Goal: Information Seeking & Learning: Learn about a topic

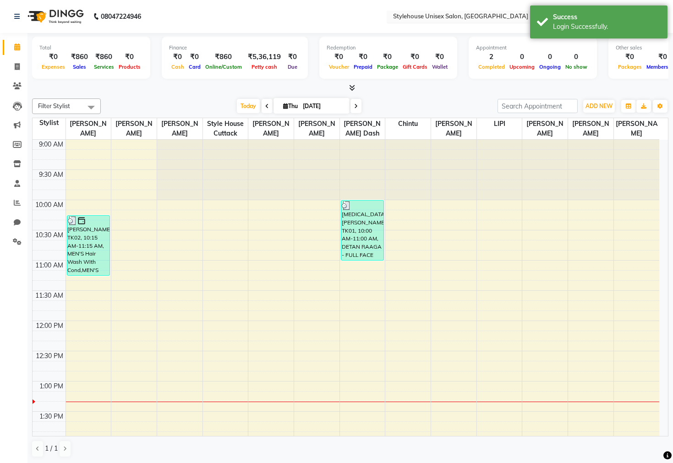
click at [430, 14] on input "text" at bounding box center [457, 17] width 133 height 9
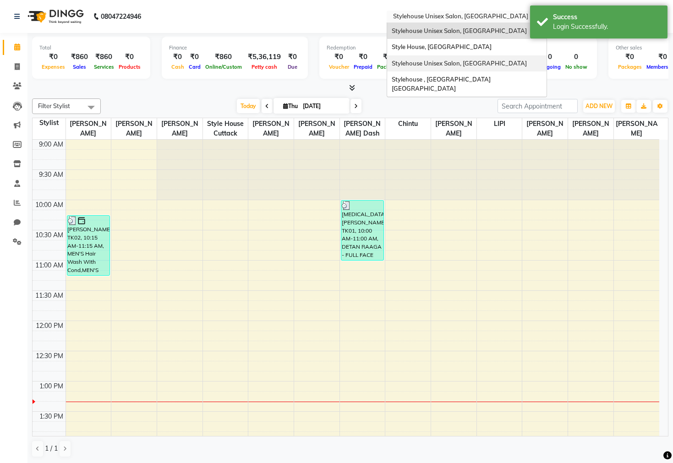
click at [452, 62] on span "Stylehouse Unisex Salon, [GEOGRAPHIC_DATA]" at bounding box center [458, 63] width 135 height 7
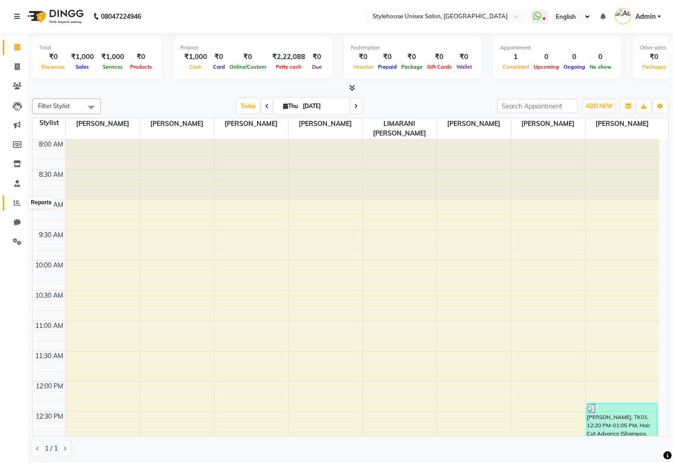
click at [17, 205] on icon at bounding box center [17, 202] width 7 height 7
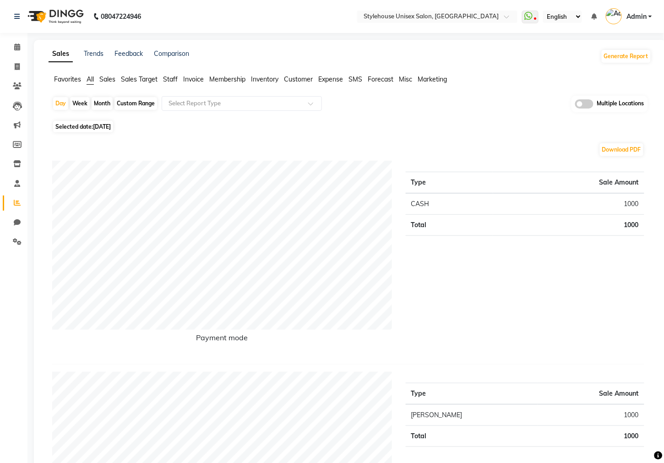
click at [256, 77] on span "Inventory" at bounding box center [264, 79] width 27 height 8
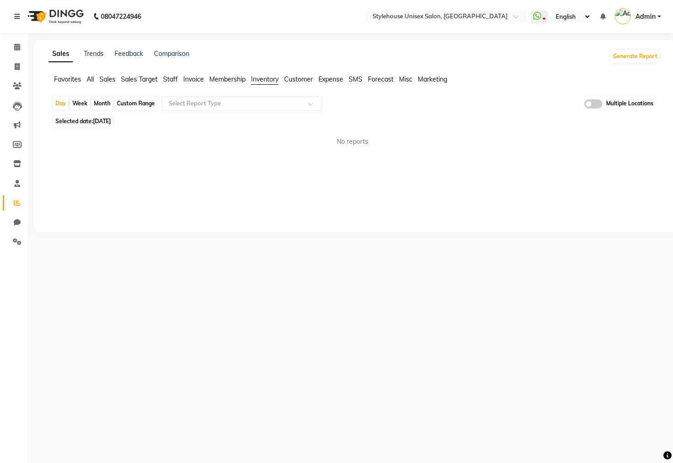
click at [136, 102] on div "Custom Range" at bounding box center [135, 103] width 43 height 13
select select "9"
select select "2025"
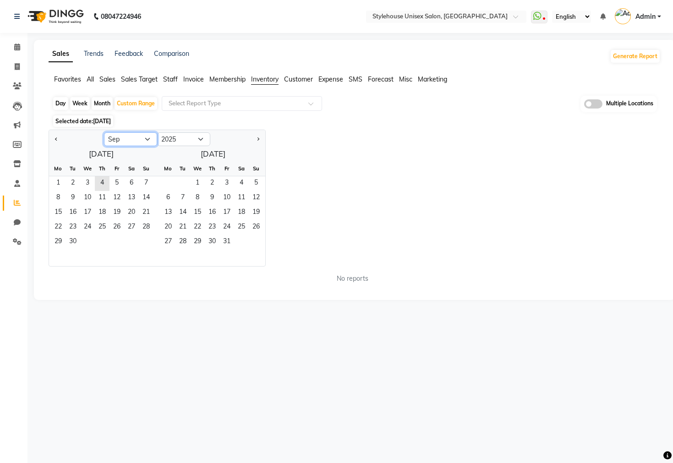
click at [126, 141] on select "Jan Feb Mar Apr May Jun Jul Aug Sep Oct Nov Dec" at bounding box center [130, 139] width 53 height 14
select select "8"
click at [104, 132] on select "Jan Feb Mar Apr May Jun Jul Aug Sep Oct Nov Dec" at bounding box center [130, 139] width 53 height 14
click at [113, 181] on span "1" at bounding box center [116, 183] width 15 height 15
click at [142, 241] on span "31" at bounding box center [146, 242] width 15 height 15
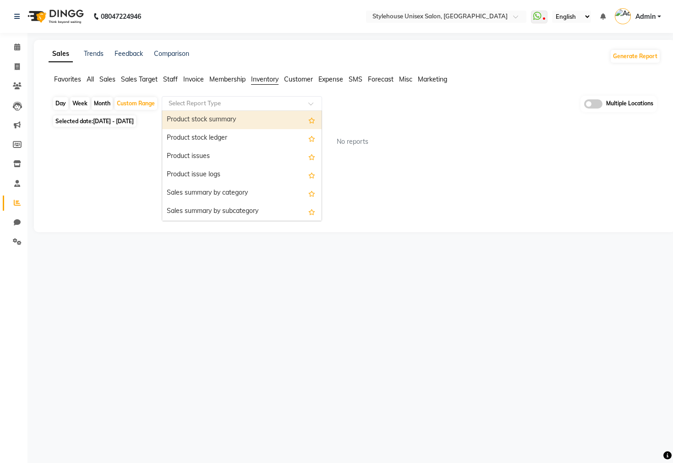
click at [210, 102] on input "text" at bounding box center [233, 103] width 132 height 9
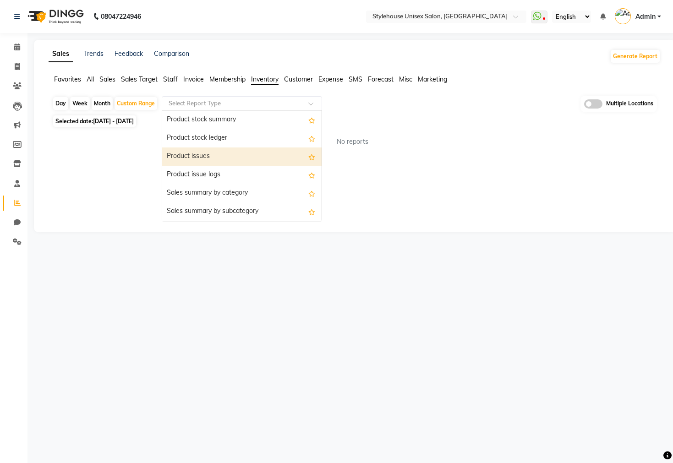
click at [201, 157] on div "Product issues" at bounding box center [241, 156] width 159 height 18
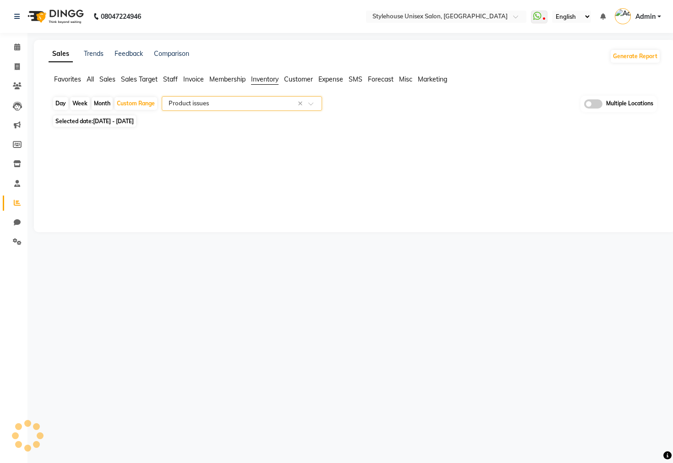
select select "full_report"
select select "csv"
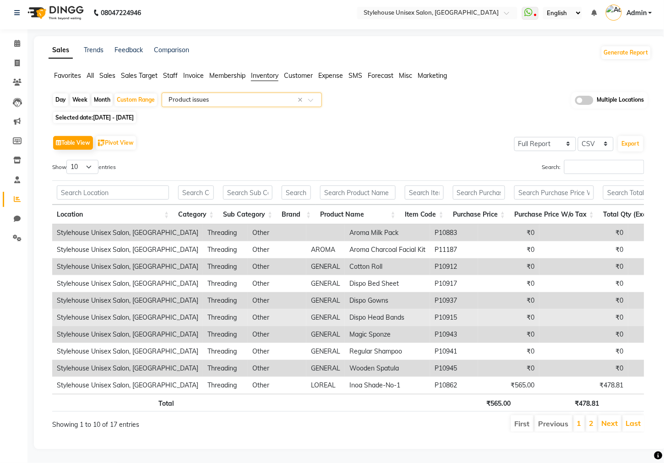
scroll to position [20, 0]
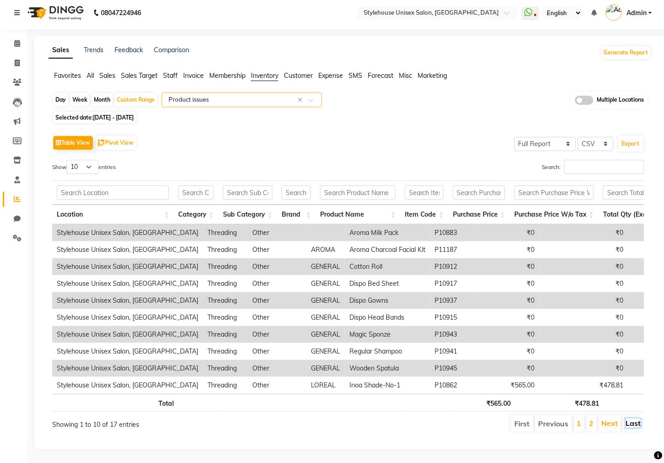
click at [639, 419] on link "Last" at bounding box center [633, 423] width 15 height 9
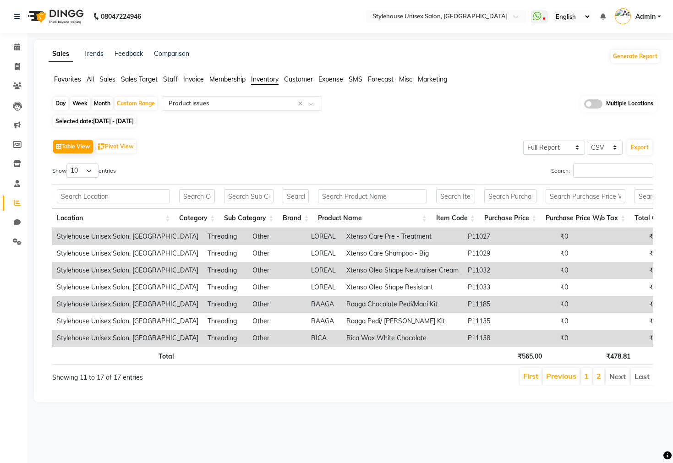
scroll to position [0, 6]
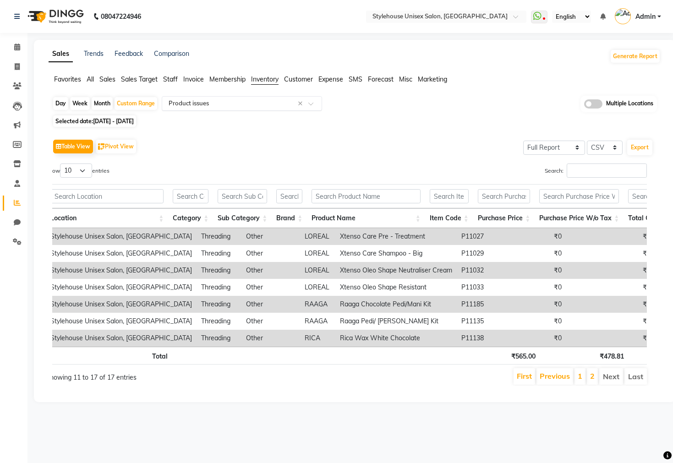
click at [256, 103] on input "text" at bounding box center [233, 103] width 132 height 9
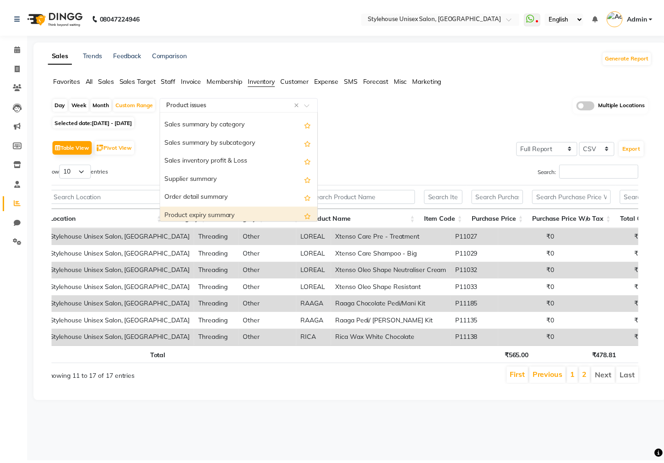
scroll to position [0, 0]
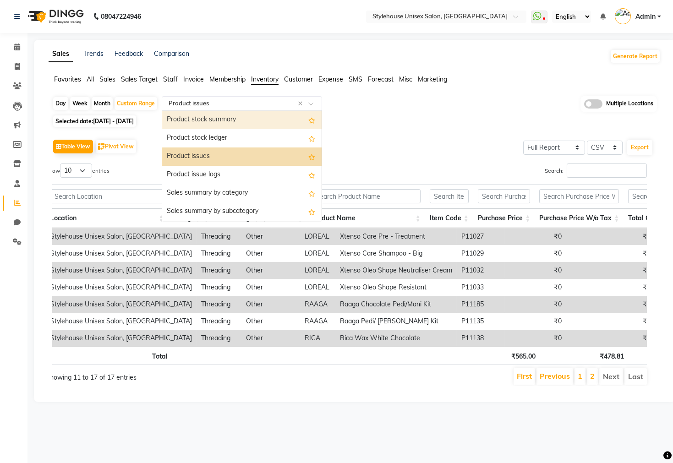
click at [215, 121] on div "Product stock summary" at bounding box center [241, 120] width 159 height 18
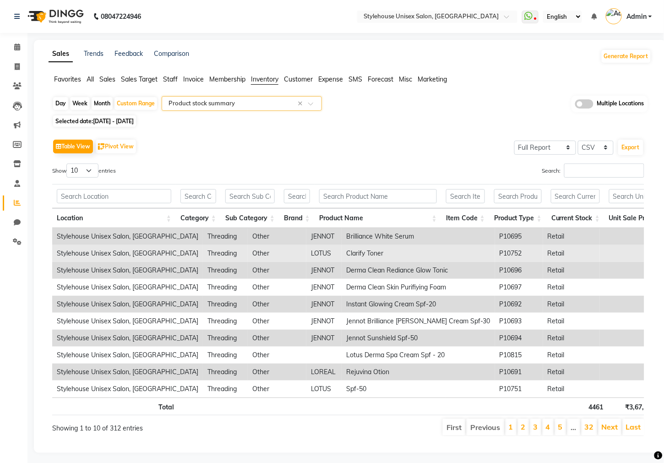
scroll to position [20, 0]
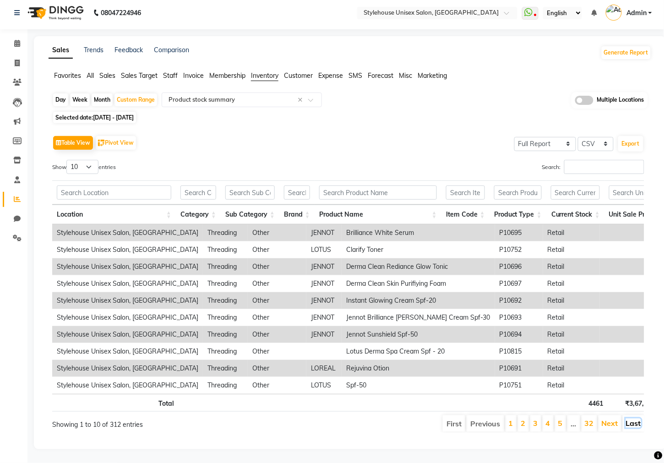
click at [634, 419] on link "Last" at bounding box center [633, 423] width 15 height 9
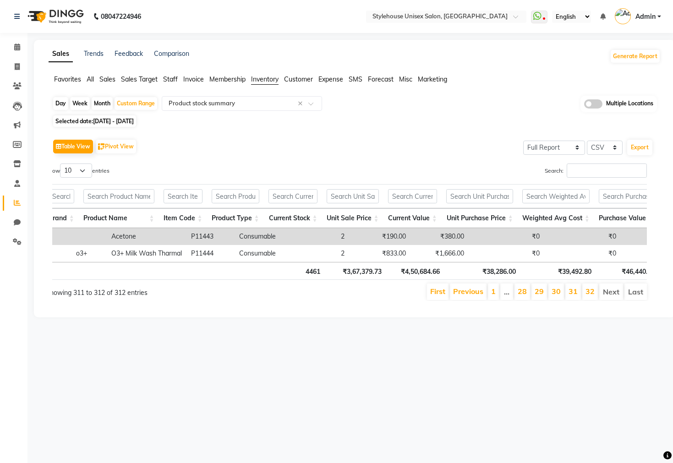
scroll to position [0, 277]
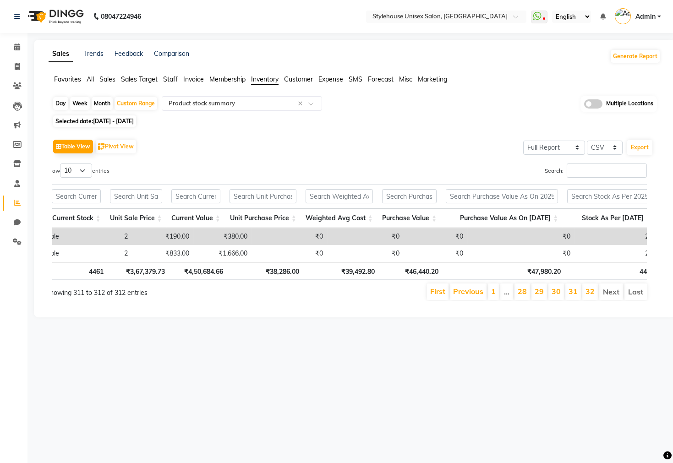
drag, startPoint x: 341, startPoint y: 270, endPoint x: 273, endPoint y: 272, distance: 68.2
click at [273, 272] on div "Location Category Sub Category Brand Product Name Item Code Product Type Curren…" at bounding box center [346, 231] width 601 height 101
drag, startPoint x: 273, startPoint y: 272, endPoint x: 199, endPoint y: 270, distance: 73.7
click at [199, 270] on tr "Total 4461 ₹3,67,379.73 ₹4,50,684.66 ₹38,286.00 ₹39,492.80 ₹46,440.20 ₹47,980.2…" at bounding box center [316, 271] width 1431 height 18
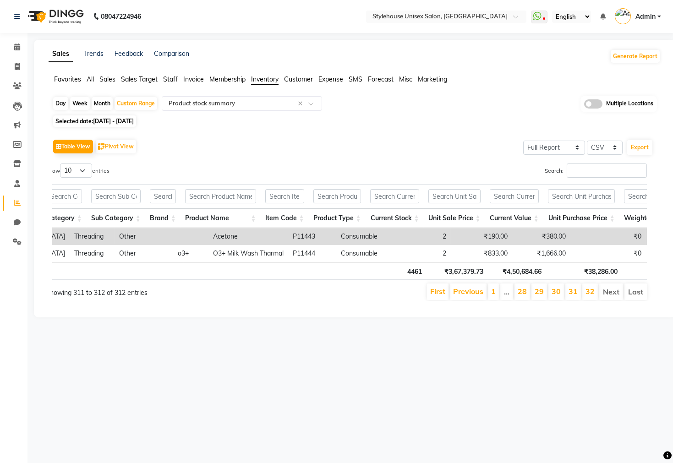
click at [293, 142] on div "Table View Pivot View Select Full Report Filtered Report Select CSV PDF Export" at bounding box center [352, 146] width 601 height 19
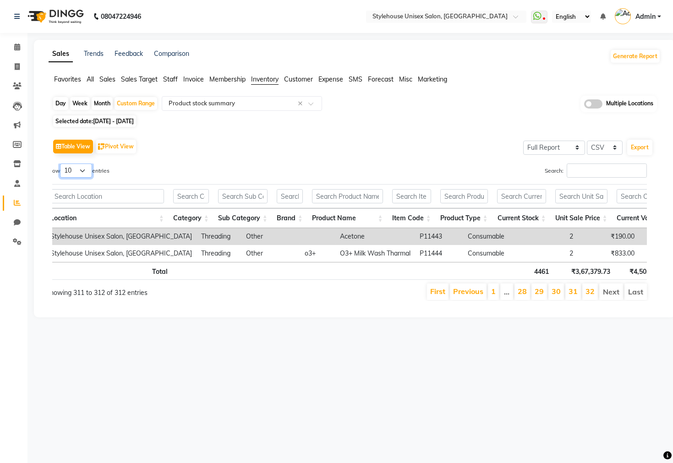
click at [83, 169] on select "10 25 50 100" at bounding box center [76, 170] width 32 height 14
select select "100"
click at [61, 163] on select "10 25 50 100" at bounding box center [76, 170] width 32 height 14
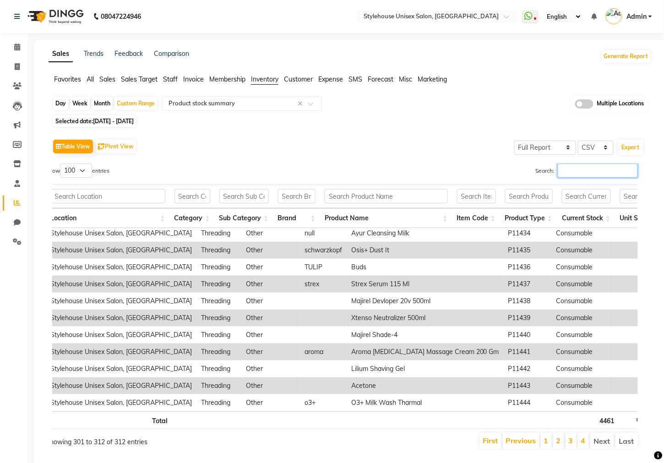
click at [573, 172] on input "Search:" at bounding box center [598, 170] width 80 height 14
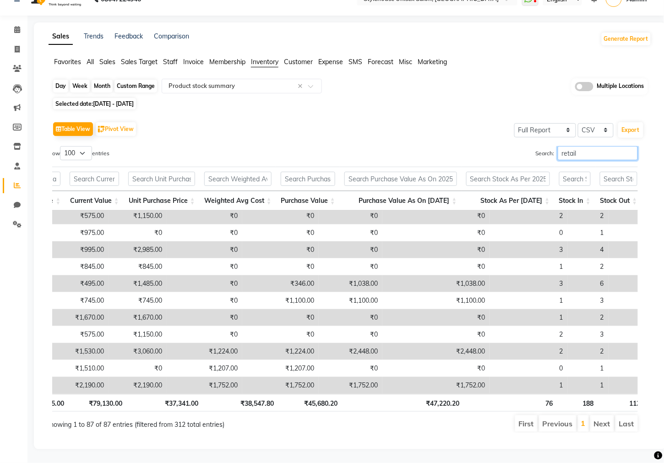
type input "retail"
click at [134, 80] on div "Custom Range" at bounding box center [135, 86] width 43 height 13
select select "8"
select select "2025"
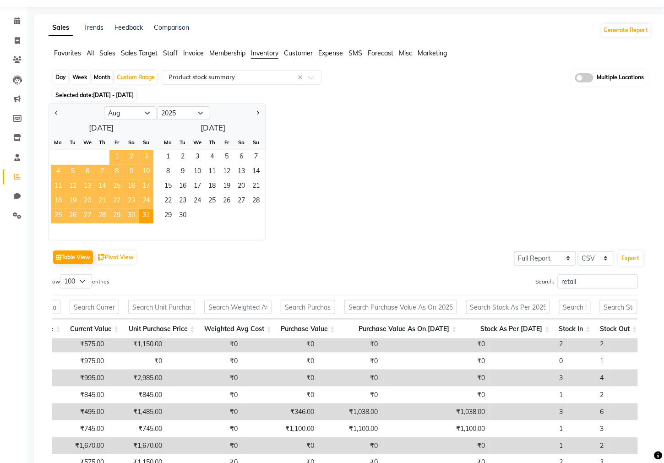
click at [118, 152] on span "1" at bounding box center [116, 157] width 15 height 15
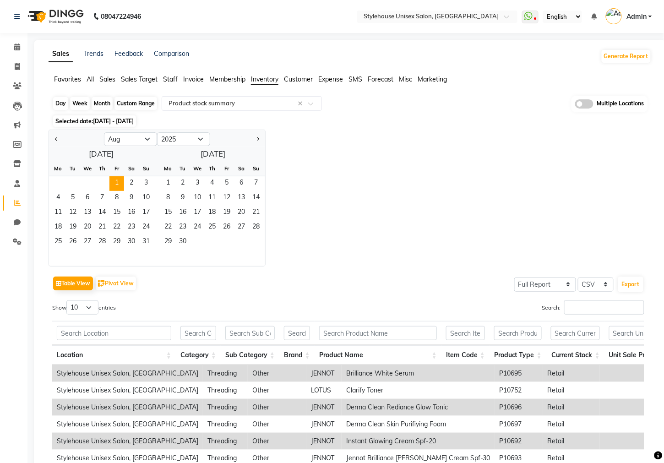
click at [137, 101] on div "Custom Range" at bounding box center [135, 103] width 43 height 13
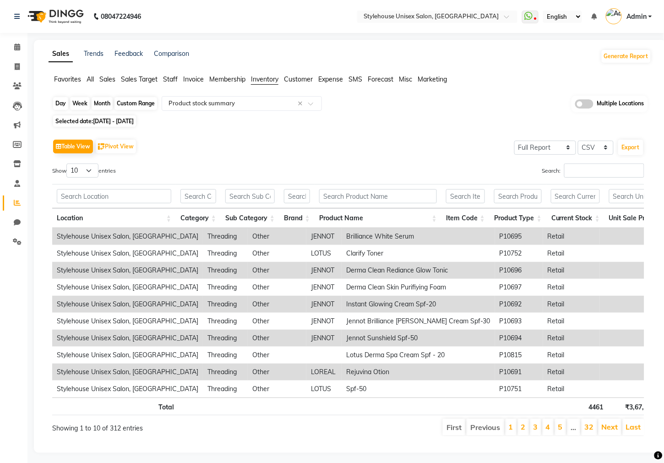
click at [137, 101] on div "Custom Range" at bounding box center [135, 103] width 43 height 13
select select "8"
select select "2025"
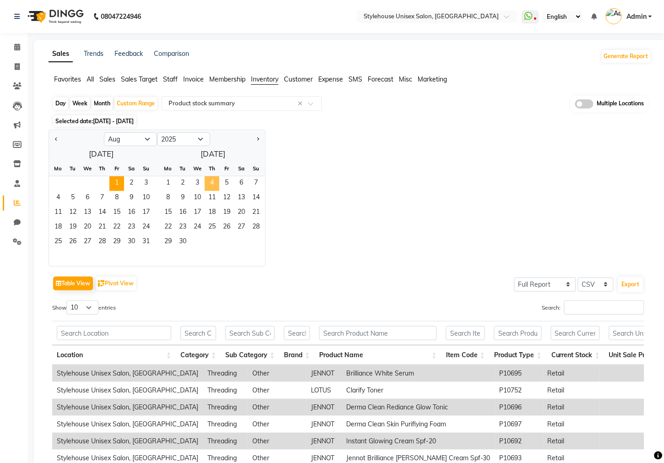
click at [216, 181] on span "4" at bounding box center [212, 183] width 15 height 15
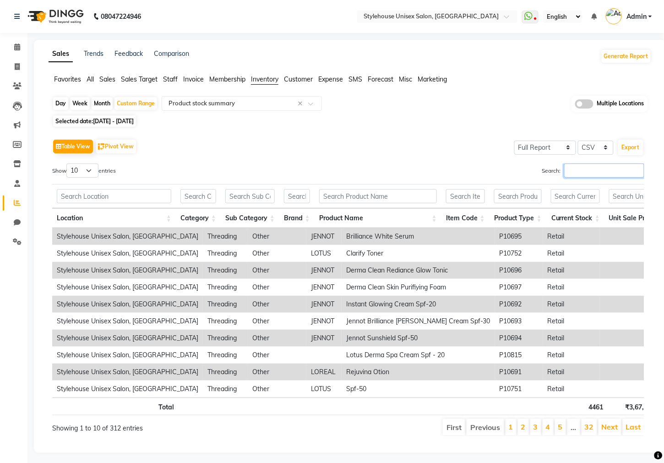
click at [578, 177] on input "Search:" at bounding box center [604, 170] width 80 height 14
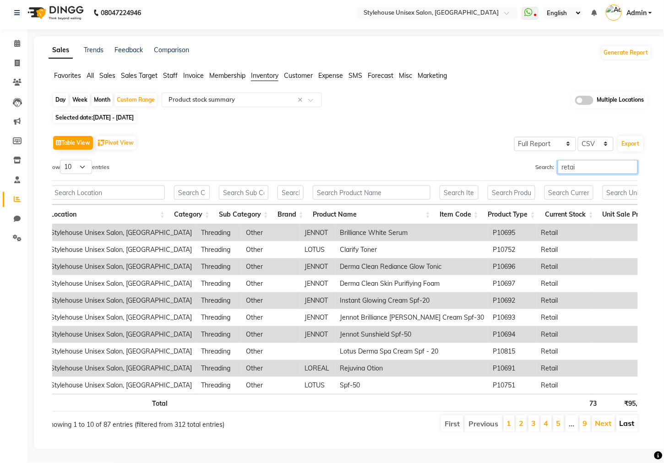
type input "retai"
click at [627, 419] on link "Last" at bounding box center [627, 423] width 15 height 9
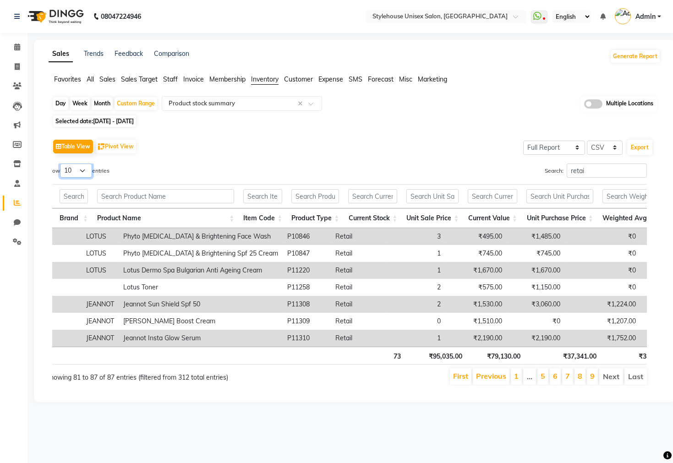
click at [86, 169] on select "10 25 50 100" at bounding box center [76, 170] width 32 height 14
select select "100"
click at [61, 163] on select "10 25 50 100" at bounding box center [76, 170] width 32 height 14
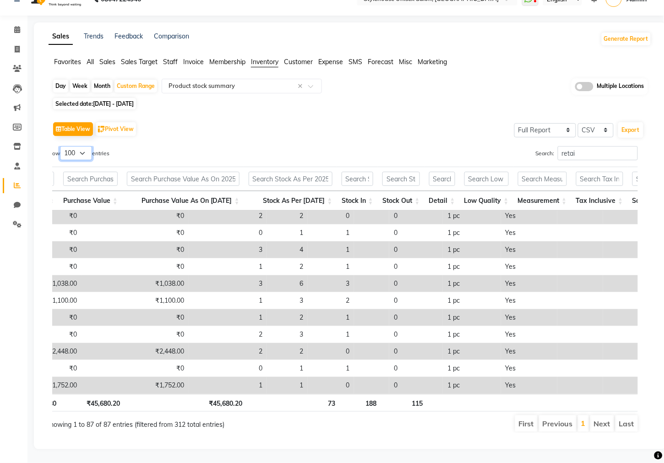
scroll to position [0, 917]
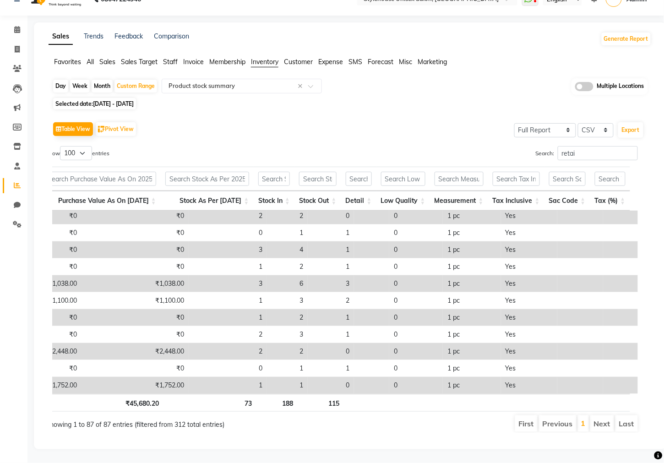
click at [509, 394] on th at bounding box center [517, 403] width 55 height 18
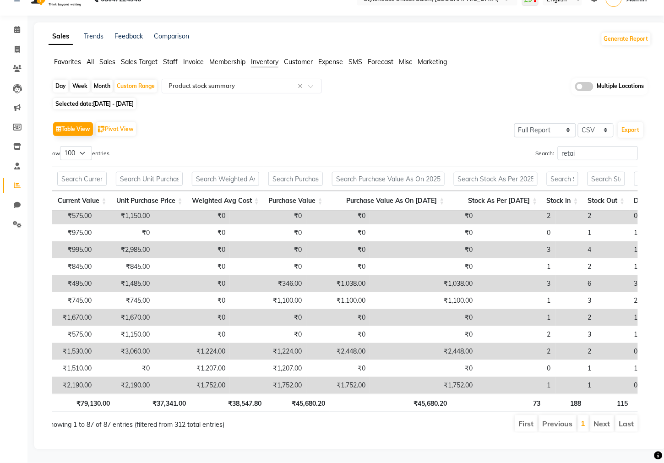
scroll to position [1297, 563]
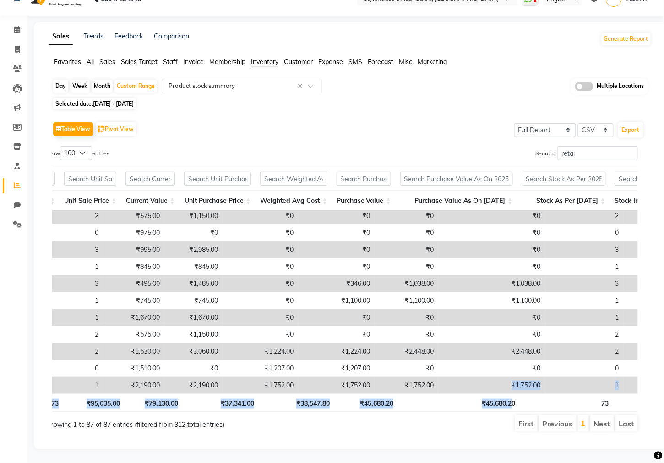
drag, startPoint x: 435, startPoint y: 376, endPoint x: 509, endPoint y: 386, distance: 74.8
click at [509, 386] on div "Location Category Sub Category Brand Product Name Item Code Product Type Curren…" at bounding box center [342, 289] width 592 height 250
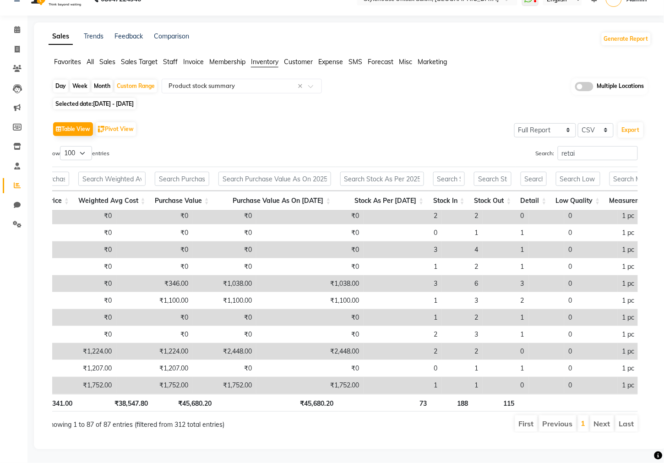
click at [453, 419] on ul "First Previous 1 Next Last" at bounding box center [468, 423] width 340 height 16
click at [134, 100] on span "01-08-2025 - 04-09-2025" at bounding box center [113, 103] width 41 height 7
select select "8"
select select "2025"
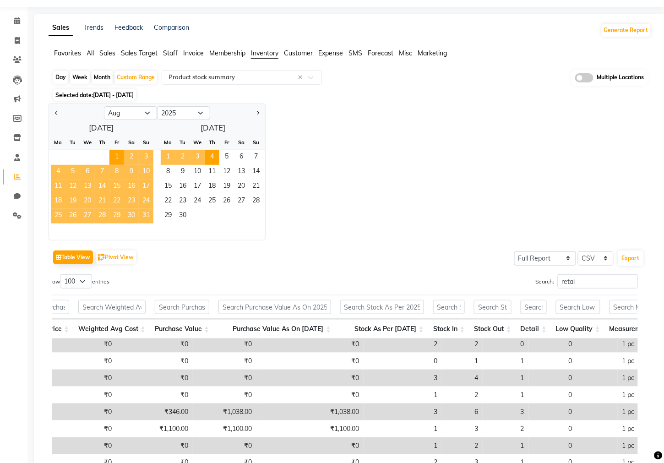
click at [148, 212] on span "31" at bounding box center [146, 216] width 15 height 15
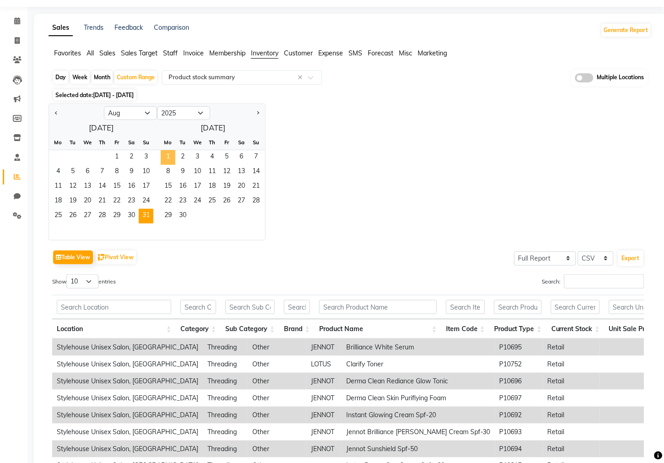
scroll to position [0, 0]
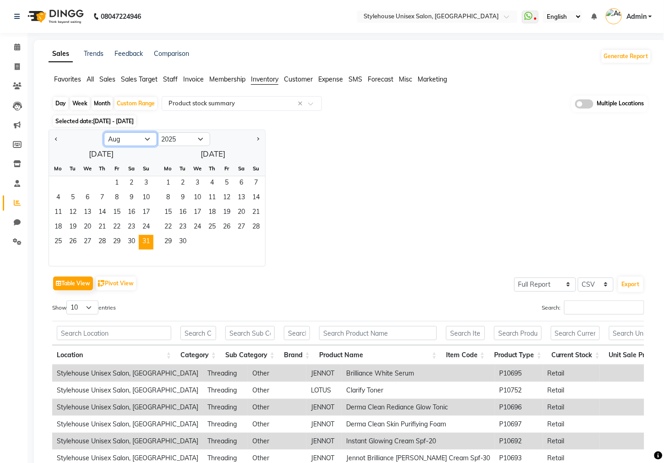
click at [120, 138] on select "Jan Feb Mar Apr May Jun Jul Aug Sep Oct Nov Dec" at bounding box center [130, 139] width 53 height 14
click at [313, 144] on div "Jan Feb Mar Apr May Jun Jul Aug Sep Oct Nov Dec 2015 2016 2017 2018 2019 2020 2…" at bounding box center [350, 198] width 603 height 137
click at [113, 176] on span "1" at bounding box center [116, 183] width 15 height 15
click at [148, 241] on span "31" at bounding box center [146, 242] width 15 height 15
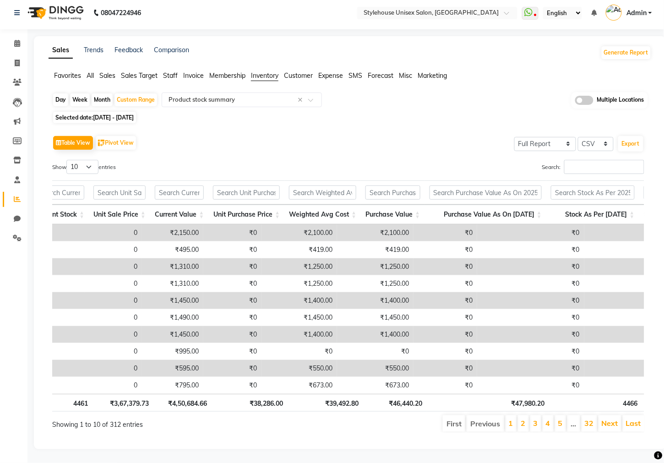
scroll to position [0, 514]
click at [603, 160] on input "Search:" at bounding box center [604, 167] width 80 height 14
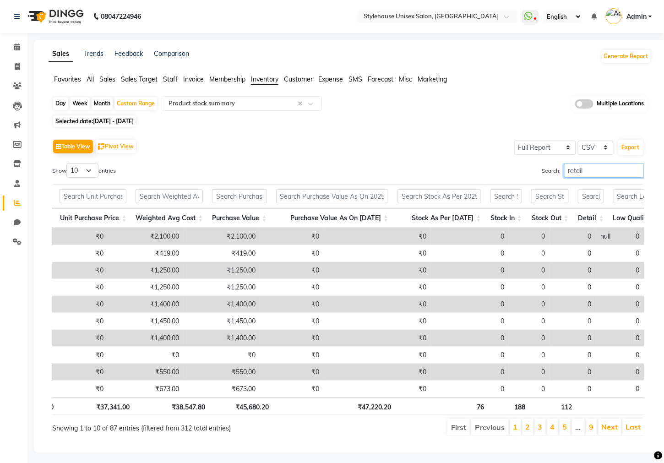
scroll to position [0, 748]
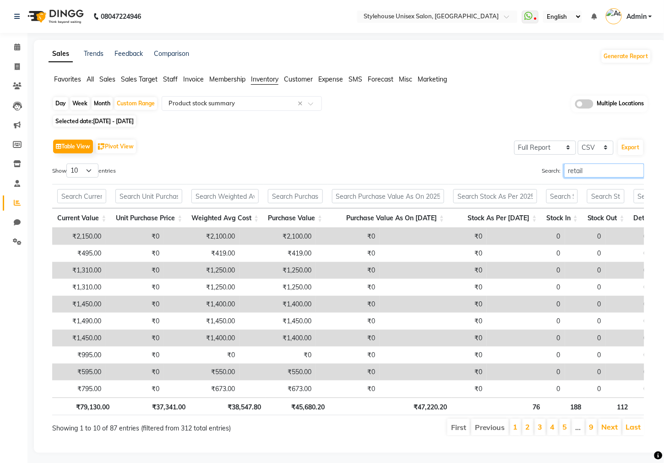
type input "retail"
click at [495, 97] on div "Day Week Month Custom Range Select Report Type × Product stock summary × Multip…" at bounding box center [350, 104] width 596 height 17
click at [462, 130] on div "Table View Pivot View Select Full Report Filtered Report Select CSV PDF Export …" at bounding box center [348, 287] width 607 height 314
click at [16, 45] on icon at bounding box center [17, 46] width 6 height 7
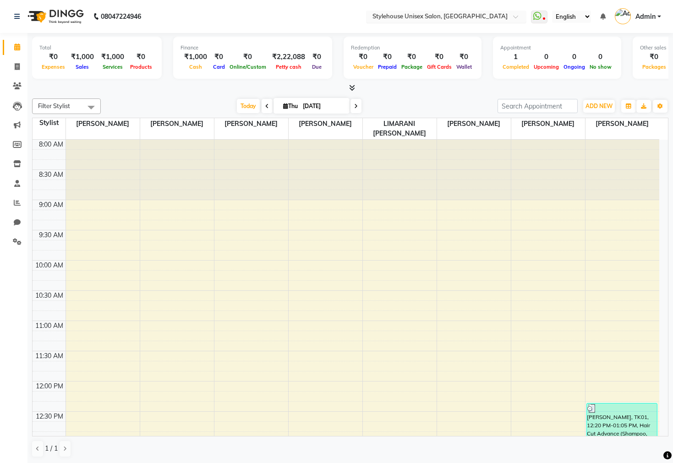
click at [466, 17] on input "text" at bounding box center [436, 17] width 133 height 9
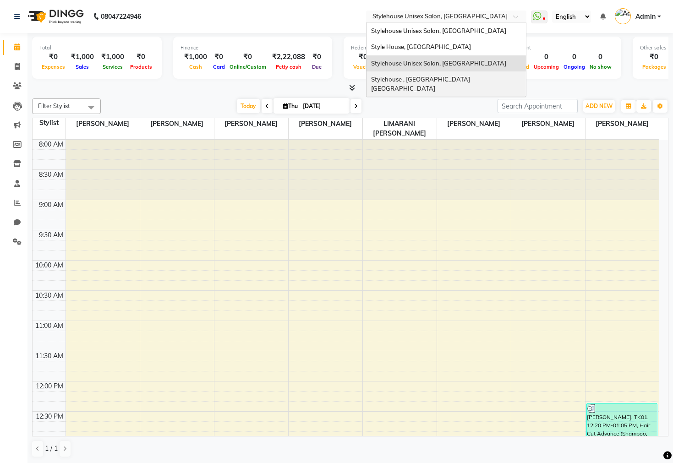
click at [419, 80] on span "Stylehouse , Manahandi Bihar" at bounding box center [421, 84] width 100 height 16
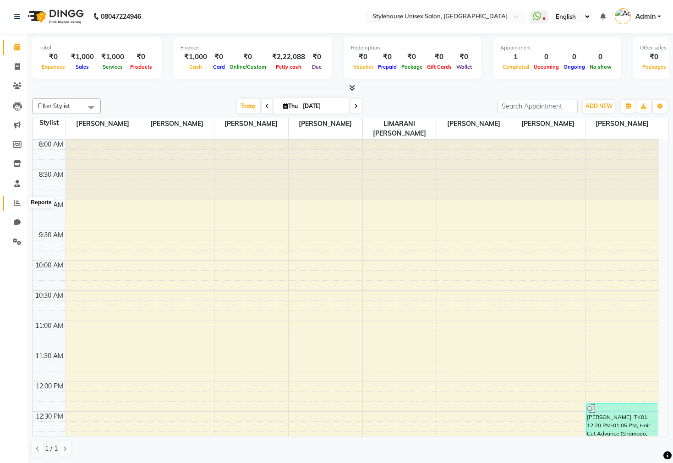
click at [16, 203] on icon at bounding box center [17, 202] width 7 height 7
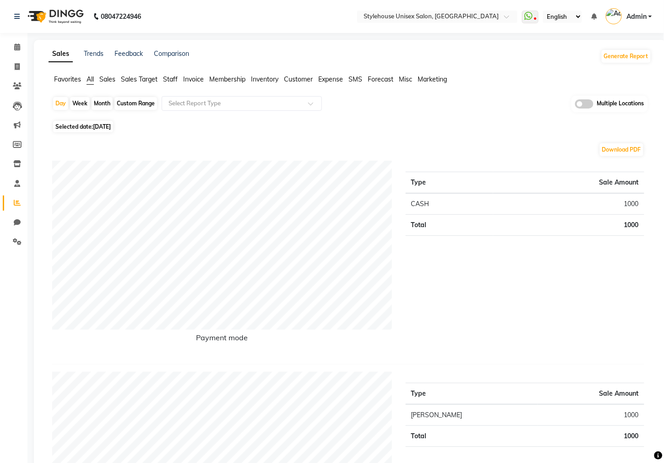
click at [269, 80] on span "Inventory" at bounding box center [264, 79] width 27 height 8
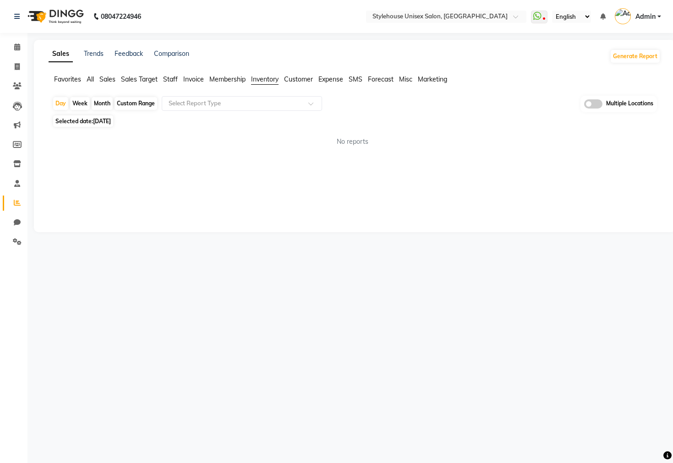
click at [122, 102] on div "Custom Range" at bounding box center [135, 103] width 43 height 13
select select "9"
select select "2025"
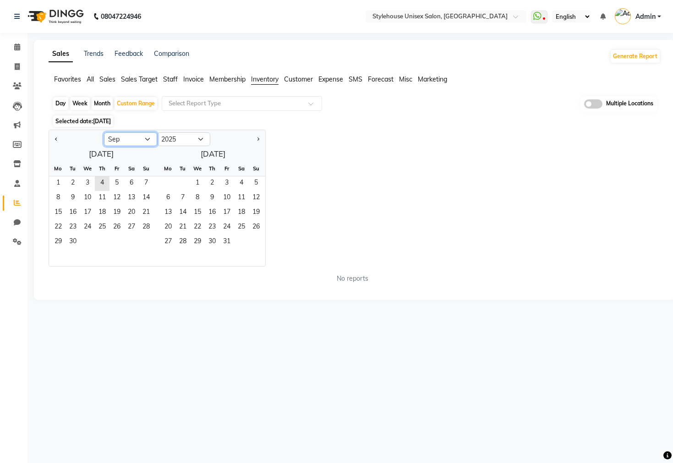
click at [122, 138] on select "Jan Feb Mar Apr May Jun [DATE] Aug Sep Oct Nov Dec" at bounding box center [130, 139] width 53 height 14
select select "8"
click at [104, 132] on select "Jan Feb Mar Apr May Jun [DATE] Aug Sep Oct Nov Dec" at bounding box center [130, 139] width 53 height 14
click at [117, 183] on span "1" at bounding box center [116, 183] width 15 height 15
click at [144, 241] on span "31" at bounding box center [146, 242] width 15 height 15
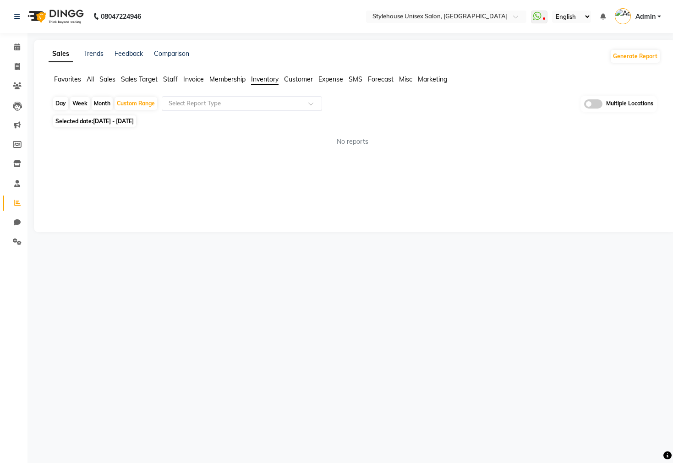
click at [187, 101] on input "text" at bounding box center [233, 103] width 132 height 9
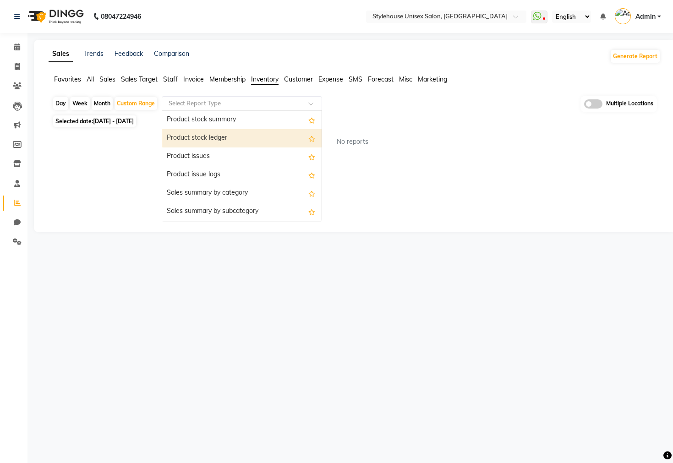
click at [207, 136] on div "Product stock ledger" at bounding box center [241, 138] width 159 height 18
select select "full_report"
select select "csv"
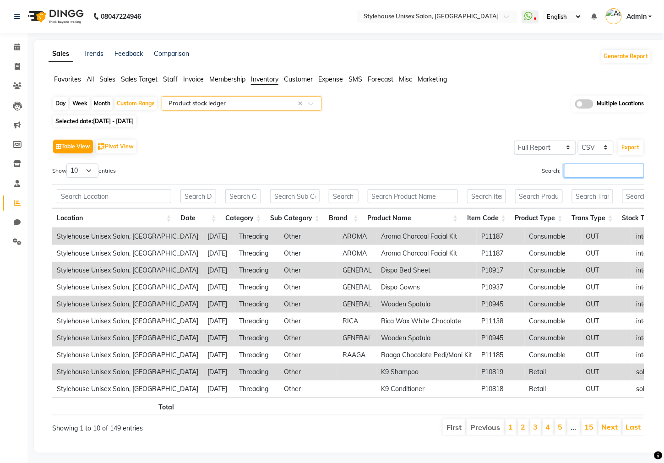
click at [575, 174] on input "Search:" at bounding box center [604, 170] width 80 height 14
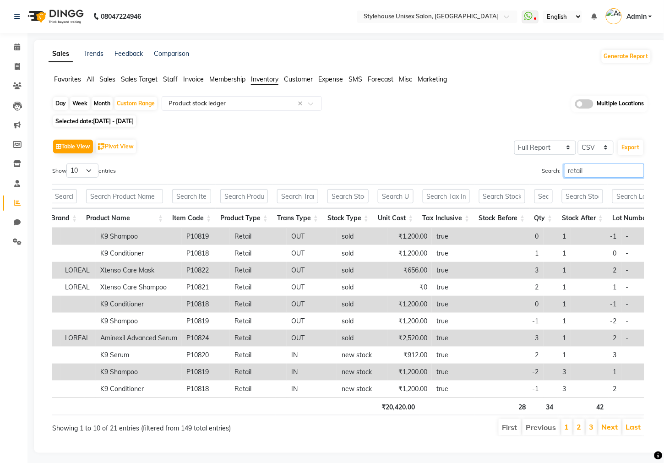
scroll to position [0, 266]
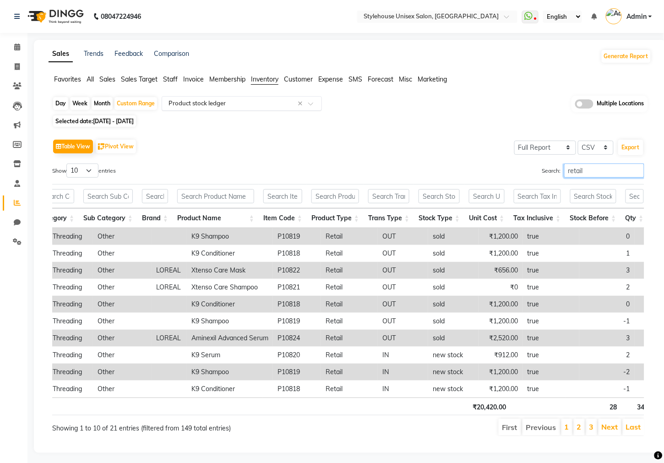
type input "retail"
click at [229, 103] on input "text" at bounding box center [233, 103] width 132 height 9
click at [395, 148] on div "Table View Pivot View Select Full Report Filtered Report Select CSV PDF Export" at bounding box center [348, 146] width 592 height 19
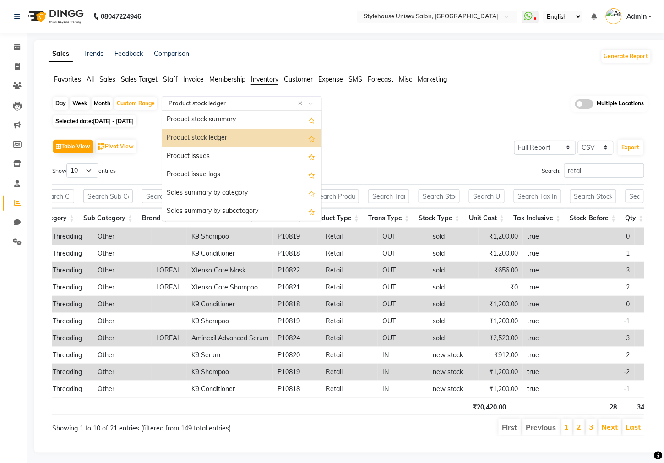
click at [269, 108] on div "Select Report Type × Product stock ledger ×" at bounding box center [242, 103] width 160 height 15
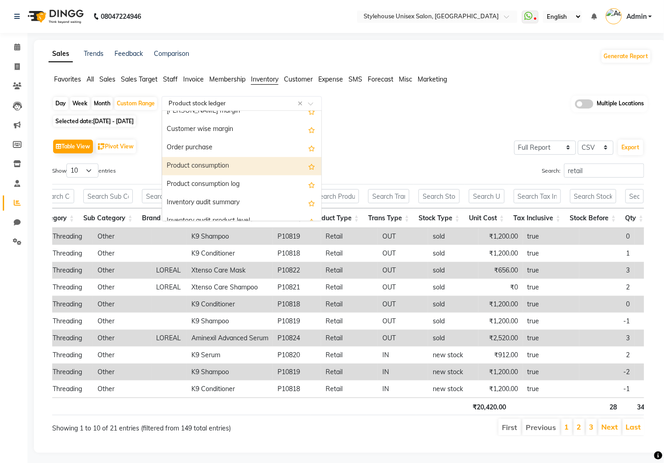
click at [202, 164] on div "Product consumption" at bounding box center [241, 166] width 159 height 18
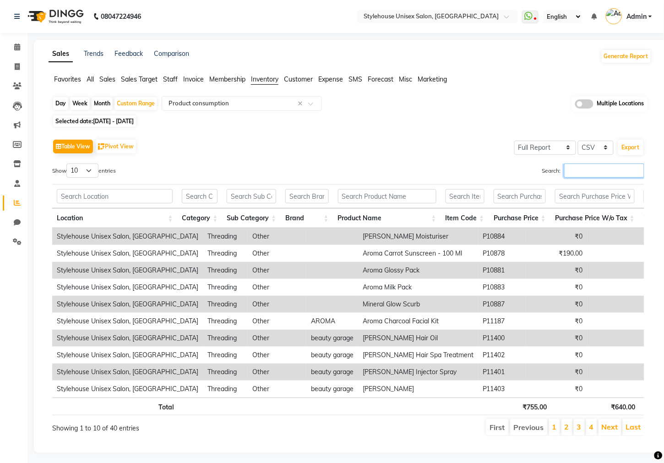
click at [574, 172] on input "Search:" at bounding box center [604, 170] width 80 height 14
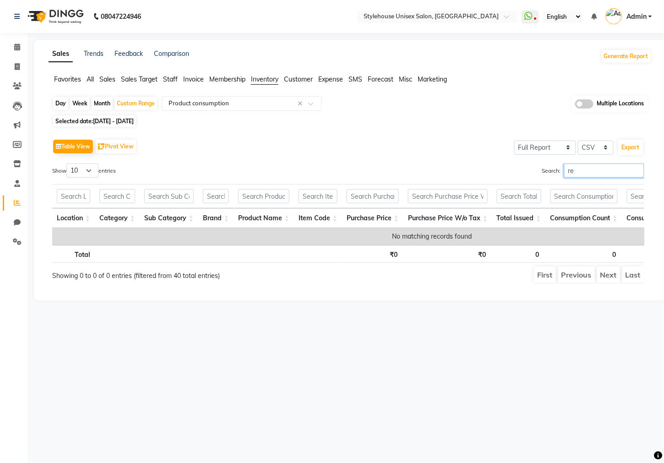
type input "r"
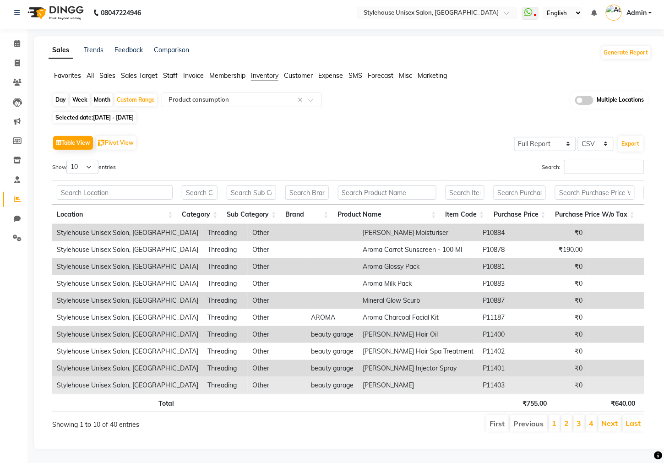
click at [421, 377] on td "Shea Shampoo" at bounding box center [418, 385] width 120 height 17
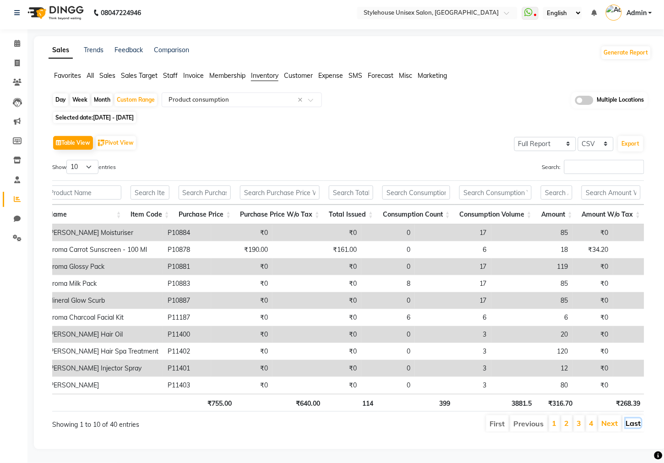
click at [635, 419] on link "Last" at bounding box center [633, 423] width 15 height 9
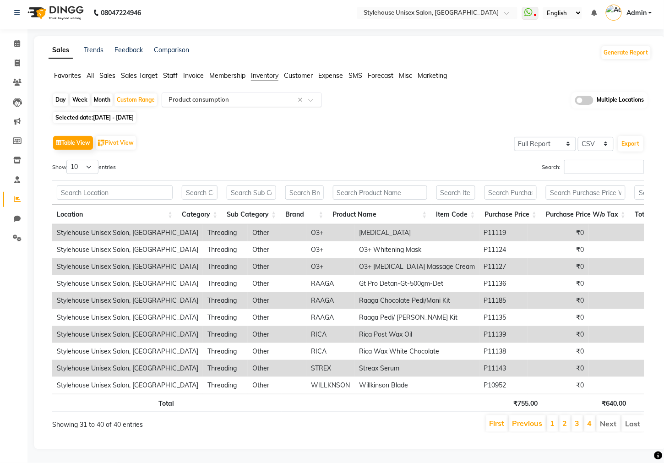
click at [199, 95] on input "text" at bounding box center [233, 99] width 132 height 9
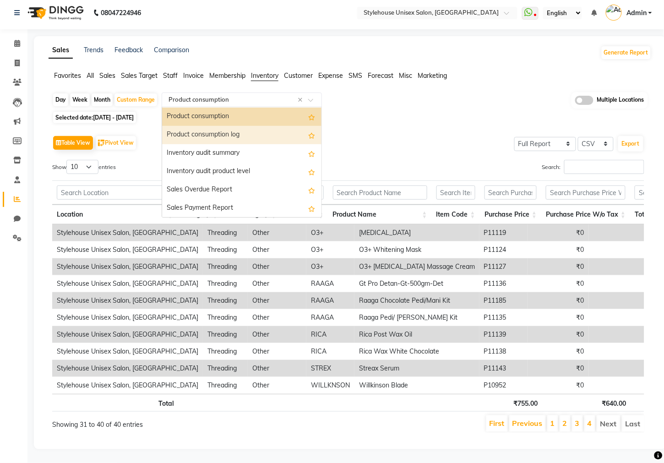
click at [235, 126] on div "Product consumption log" at bounding box center [241, 135] width 159 height 18
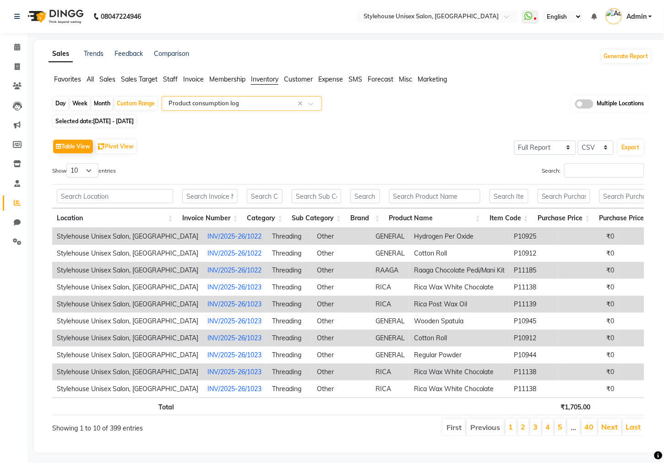
click at [201, 99] on input "text" at bounding box center [233, 103] width 132 height 9
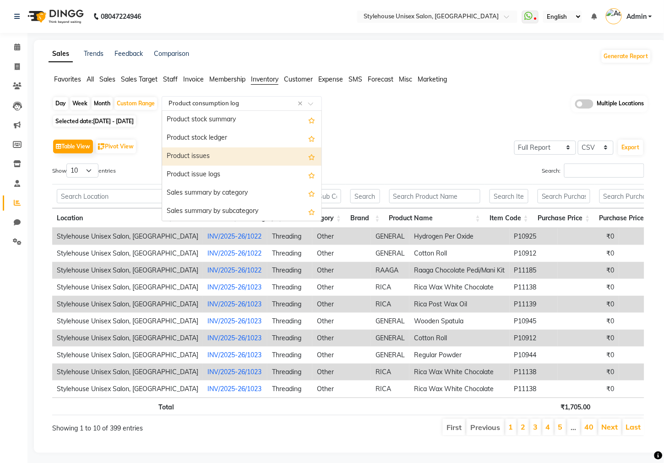
click at [203, 152] on div "Product issues" at bounding box center [241, 156] width 159 height 18
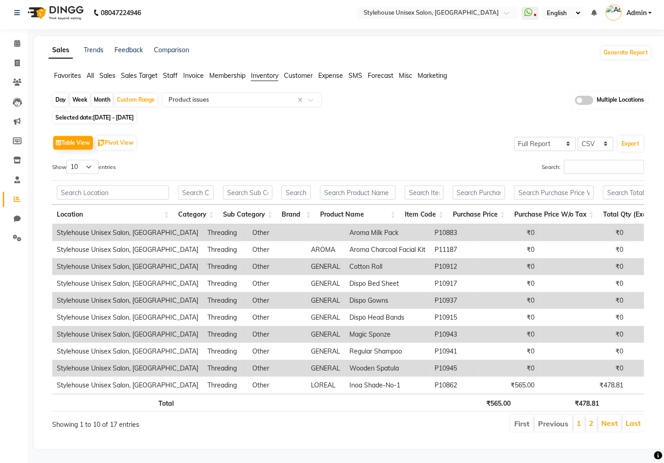
click at [627, 415] on li "Last" at bounding box center [634, 423] width 22 height 16
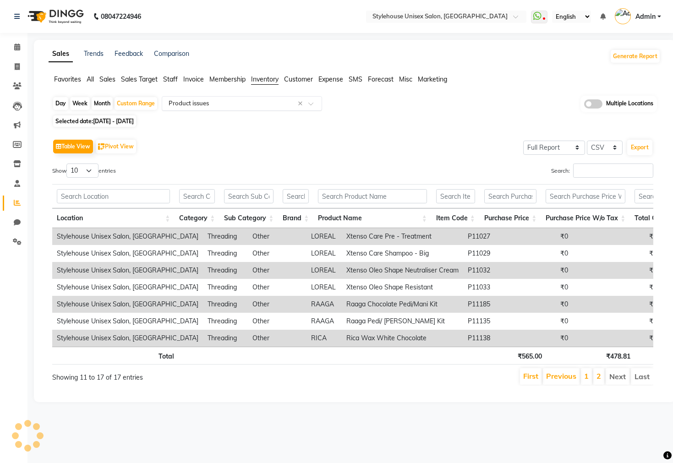
click at [199, 97] on div "Select Report Type × Product issues ×" at bounding box center [242, 103] width 160 height 15
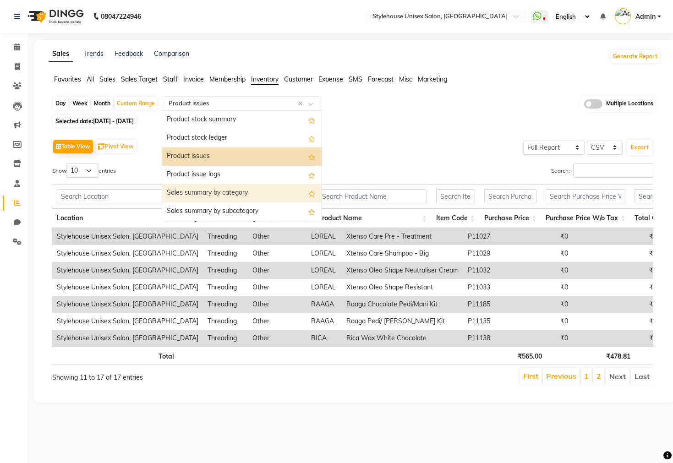
click at [224, 193] on div "Sales summary by category" at bounding box center [241, 193] width 159 height 18
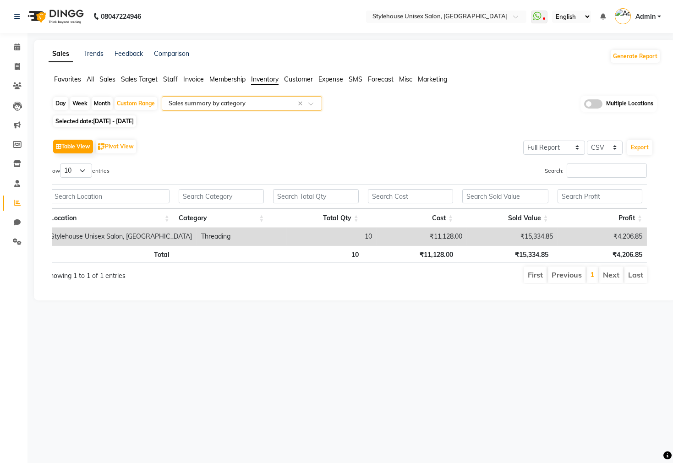
scroll to position [0, 0]
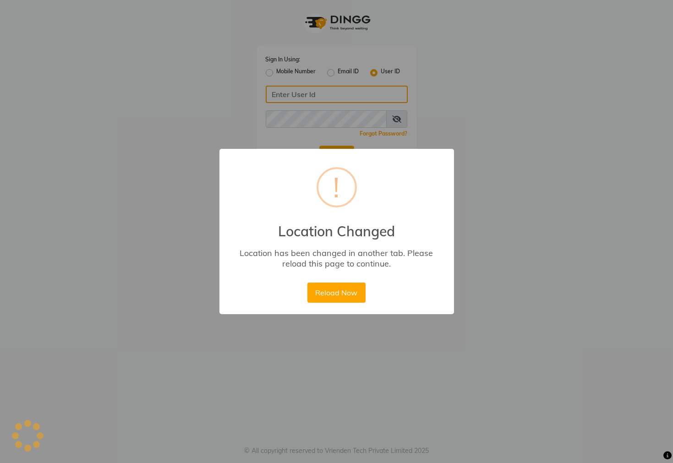
type input "STYLEHOUSE"
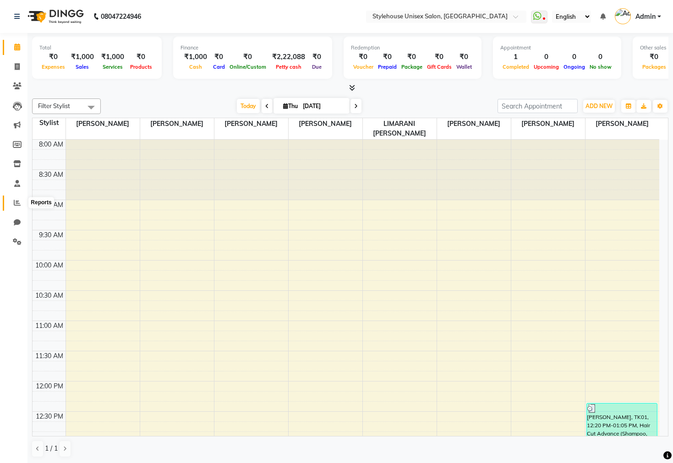
click at [16, 205] on icon at bounding box center [17, 202] width 7 height 7
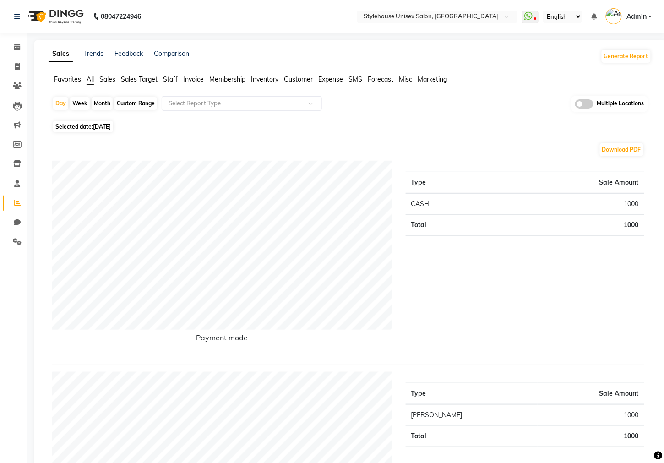
click at [274, 78] on span "Inventory" at bounding box center [264, 79] width 27 height 8
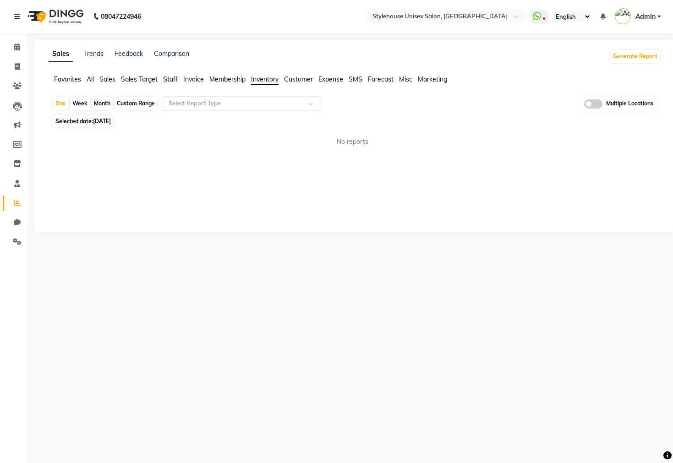
click at [122, 101] on div "Custom Range" at bounding box center [135, 103] width 43 height 13
select select "9"
select select "2025"
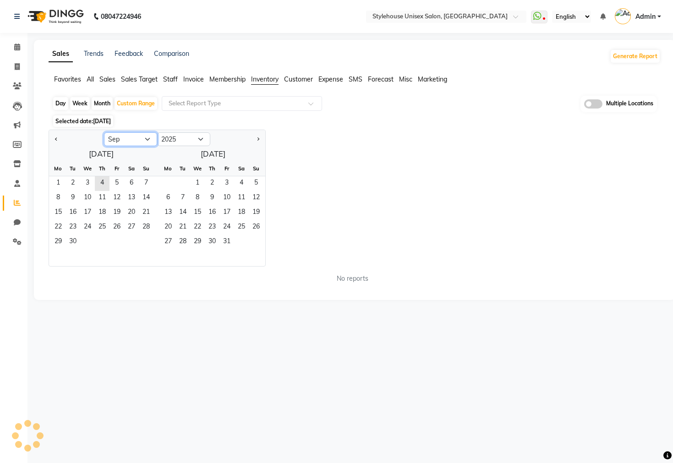
click at [118, 138] on select "Jan Feb Mar Apr May Jun [DATE] Aug Sep Oct Nov Dec" at bounding box center [130, 139] width 53 height 14
select select "8"
click at [104, 132] on select "Jan Feb Mar Apr May Jun [DATE] Aug Sep Oct Nov Dec" at bounding box center [130, 139] width 53 height 14
click at [117, 178] on span "1" at bounding box center [116, 183] width 15 height 15
click at [142, 240] on span "31" at bounding box center [146, 242] width 15 height 15
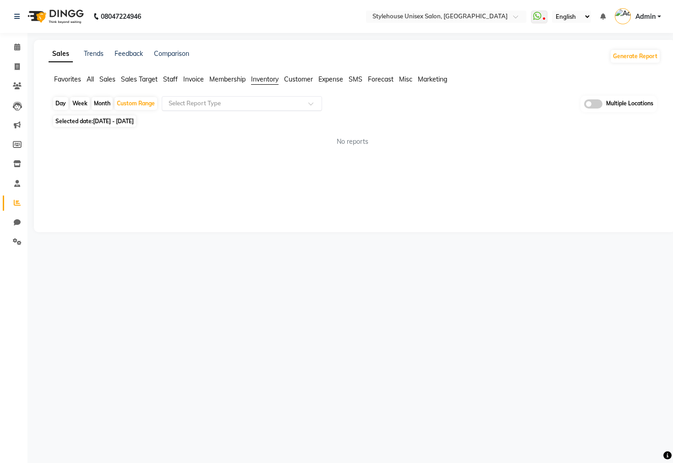
click at [188, 102] on input "text" at bounding box center [233, 103] width 132 height 9
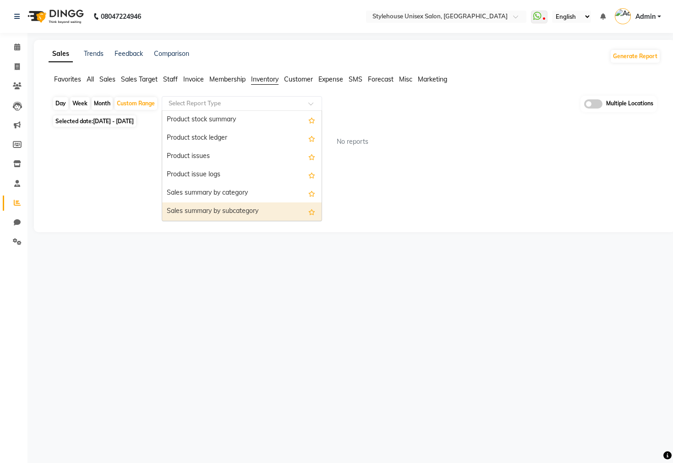
click at [226, 210] on div "Sales summary by subcategory" at bounding box center [241, 211] width 159 height 18
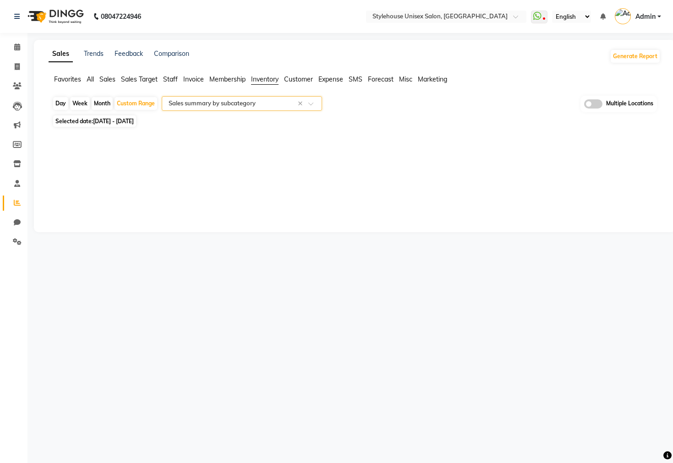
select select "full_report"
select select "csv"
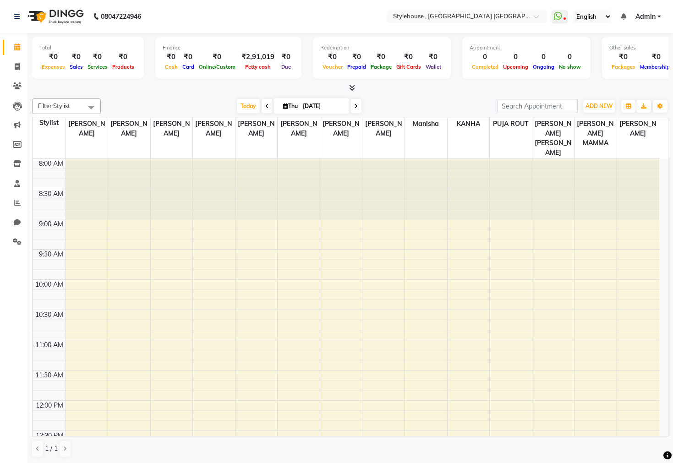
click at [648, 19] on span "Admin" at bounding box center [645, 17] width 20 height 10
click at [630, 65] on link "Sign out" at bounding box center [614, 63] width 84 height 14
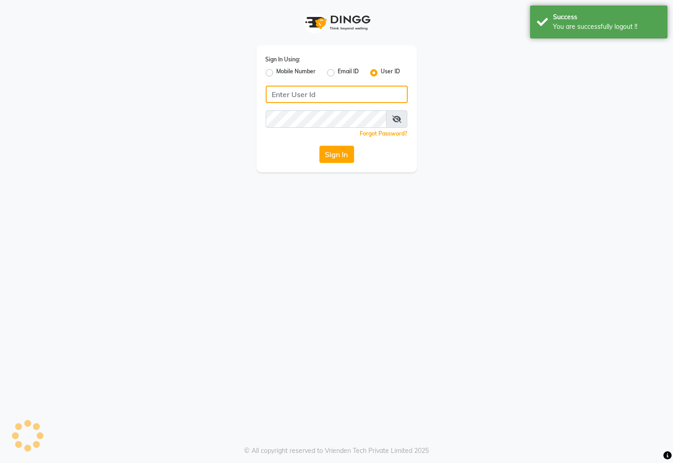
type input "STYLEHOUSE"
click at [262, 69] on div "Sign In Using: Mobile Number Email ID User ID STYLEHOUSE Remember me Forgot Pas…" at bounding box center [336, 108] width 160 height 127
click at [277, 73] on label "Mobile Number" at bounding box center [296, 72] width 39 height 11
click at [277, 73] on input "Mobile Number" at bounding box center [280, 70] width 6 height 6
radio input "true"
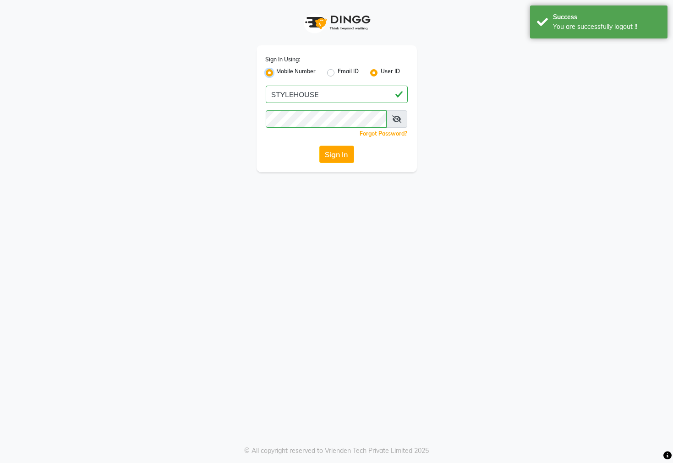
radio input "false"
click at [325, 93] on input "Username" at bounding box center [351, 94] width 111 height 17
type input "7609999905"
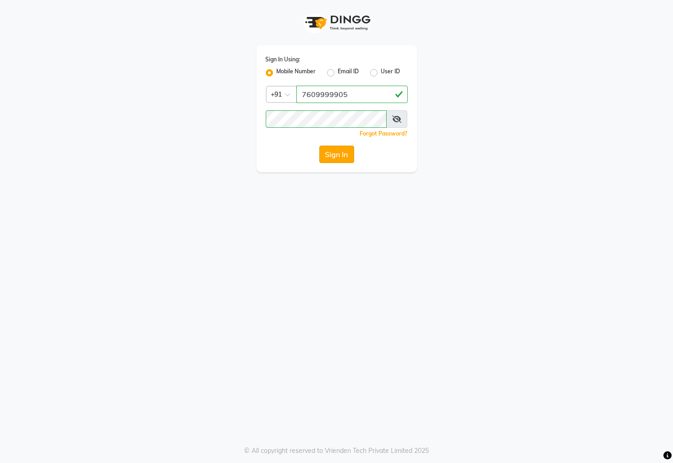
click at [341, 158] on button "Sign In" at bounding box center [336, 154] width 35 height 17
